Goal: Navigation & Orientation: Find specific page/section

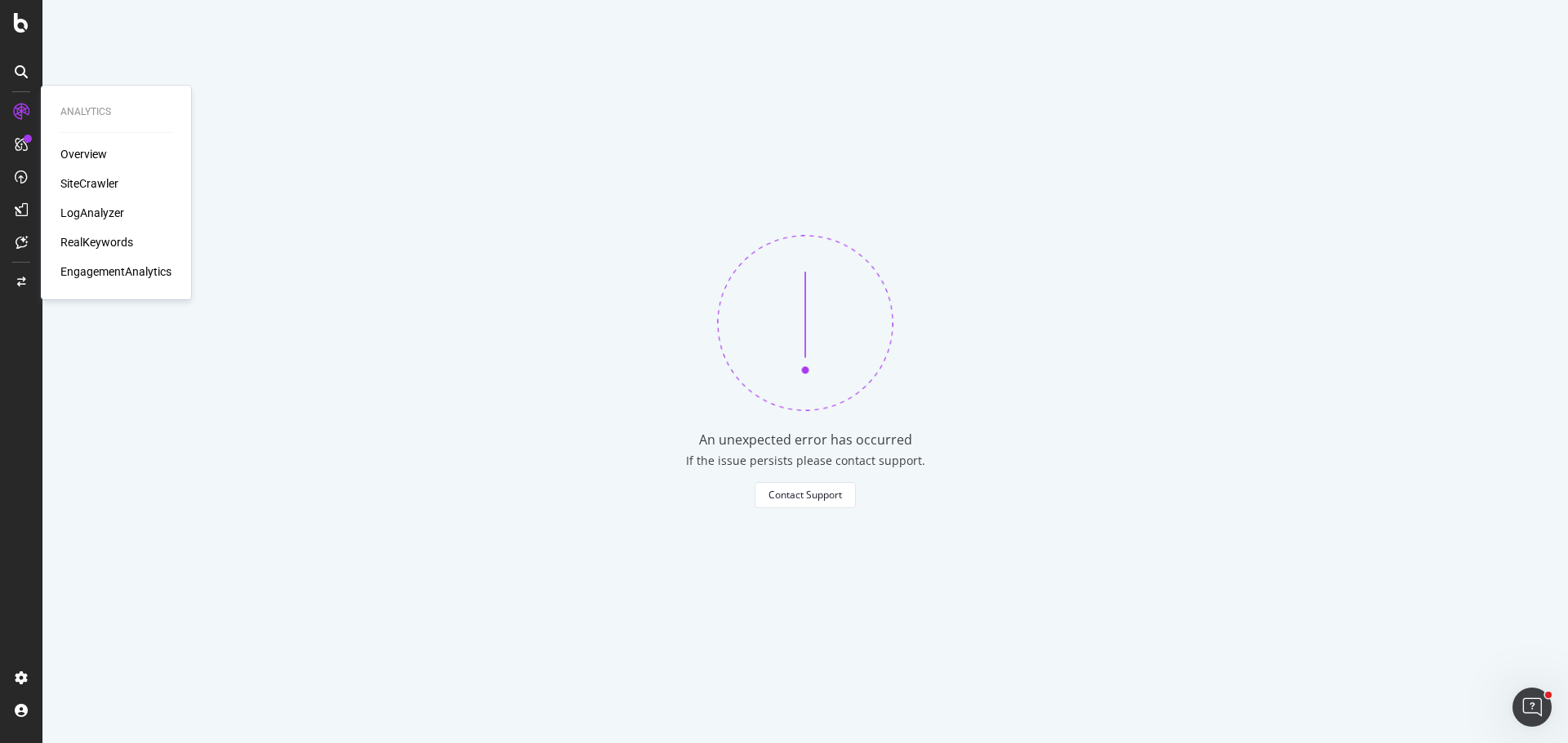
click at [89, 160] on div "Overview" at bounding box center [84, 154] width 46 height 16
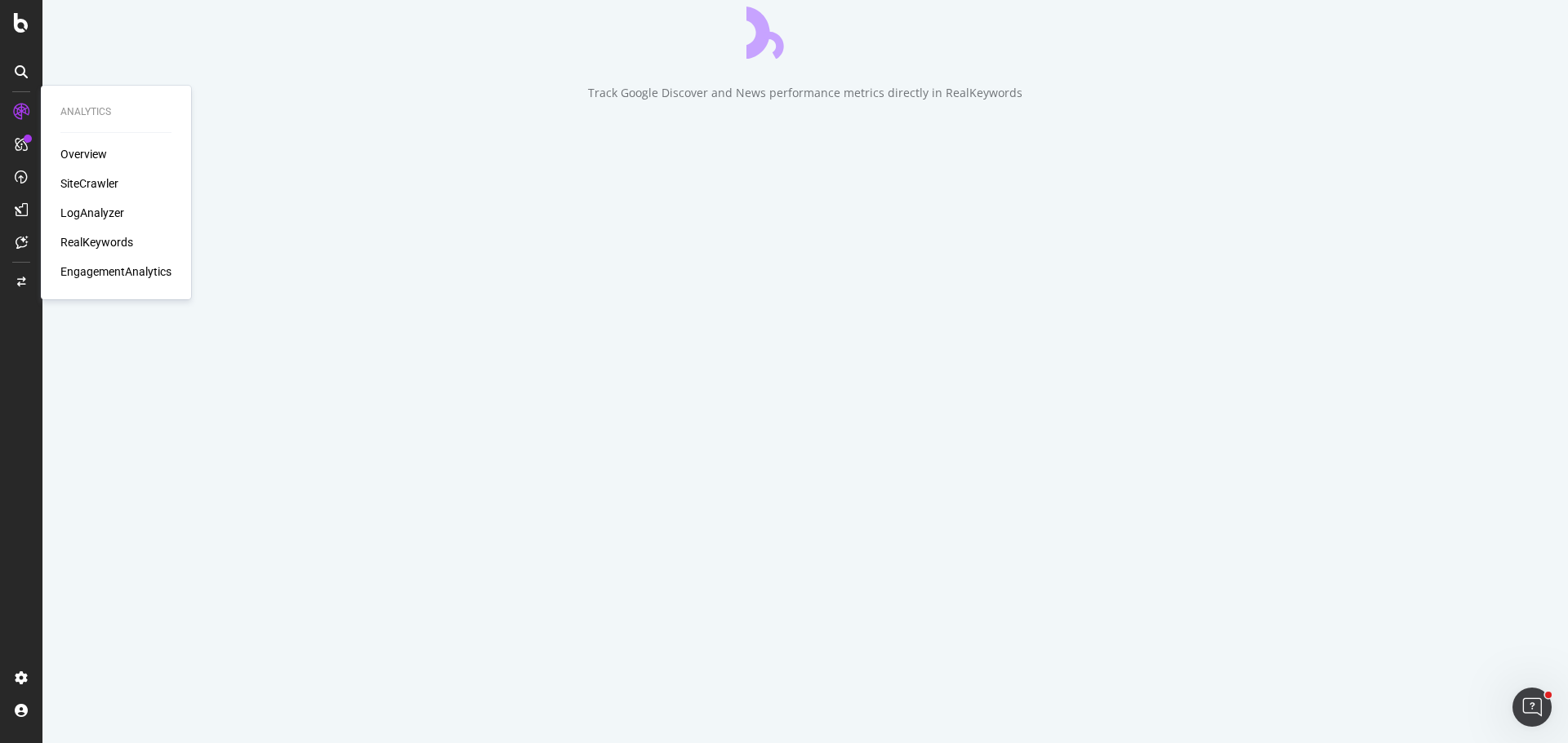
click at [104, 188] on div "SiteCrawler" at bounding box center [90, 183] width 58 height 16
